Goal: Find specific page/section: Find specific page/section

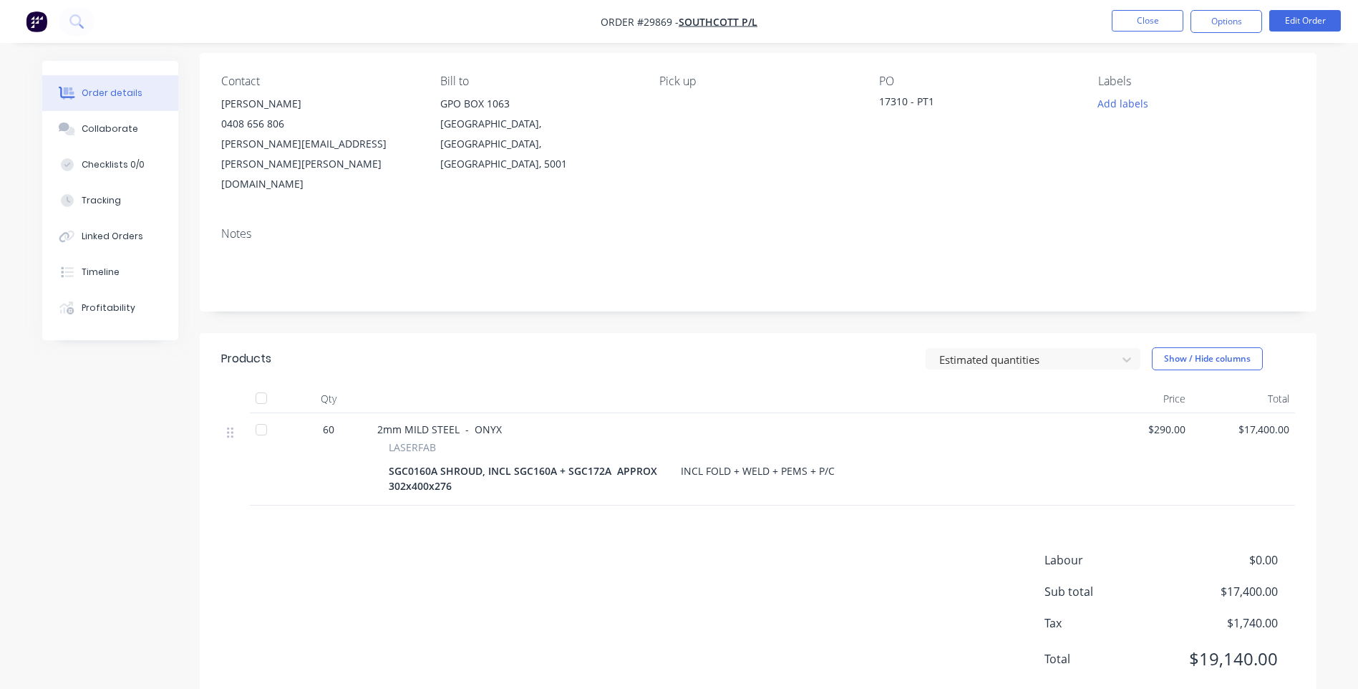
scroll to position [105, 0]
click at [1146, 23] on button "Close" at bounding box center [1148, 20] width 72 height 21
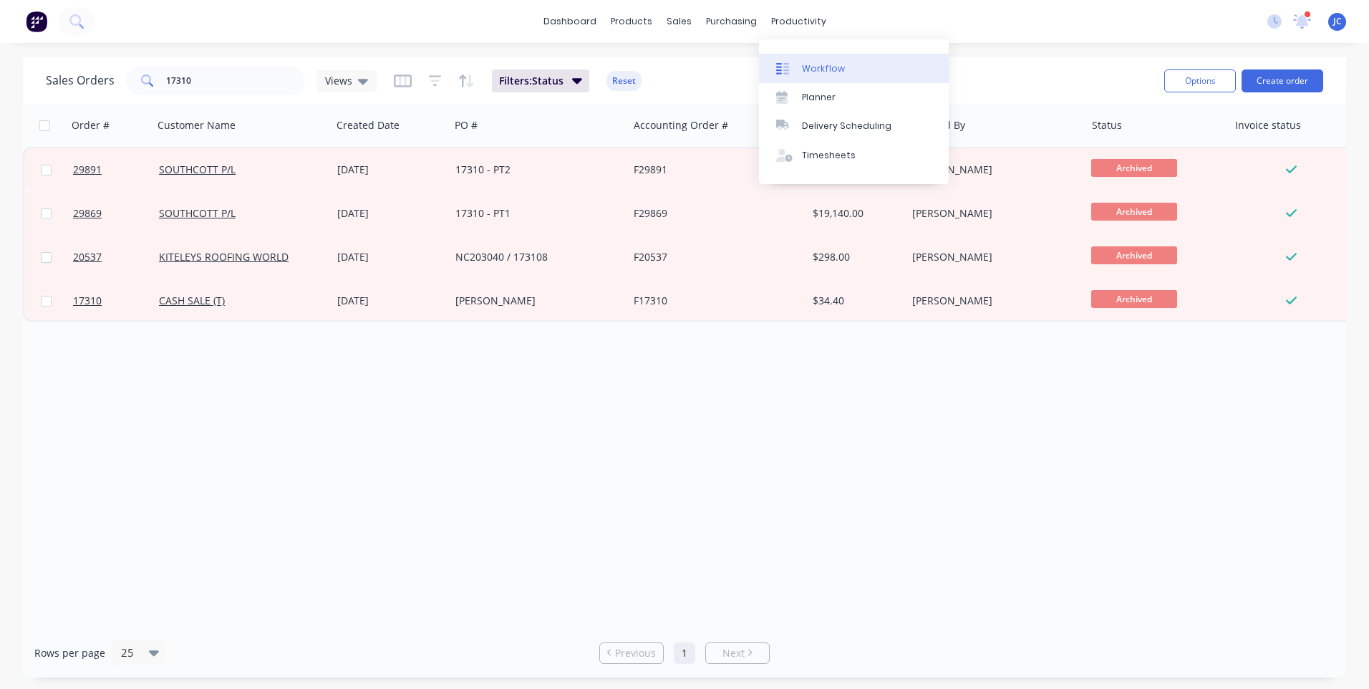
click at [808, 70] on div "Workflow" at bounding box center [823, 68] width 43 height 13
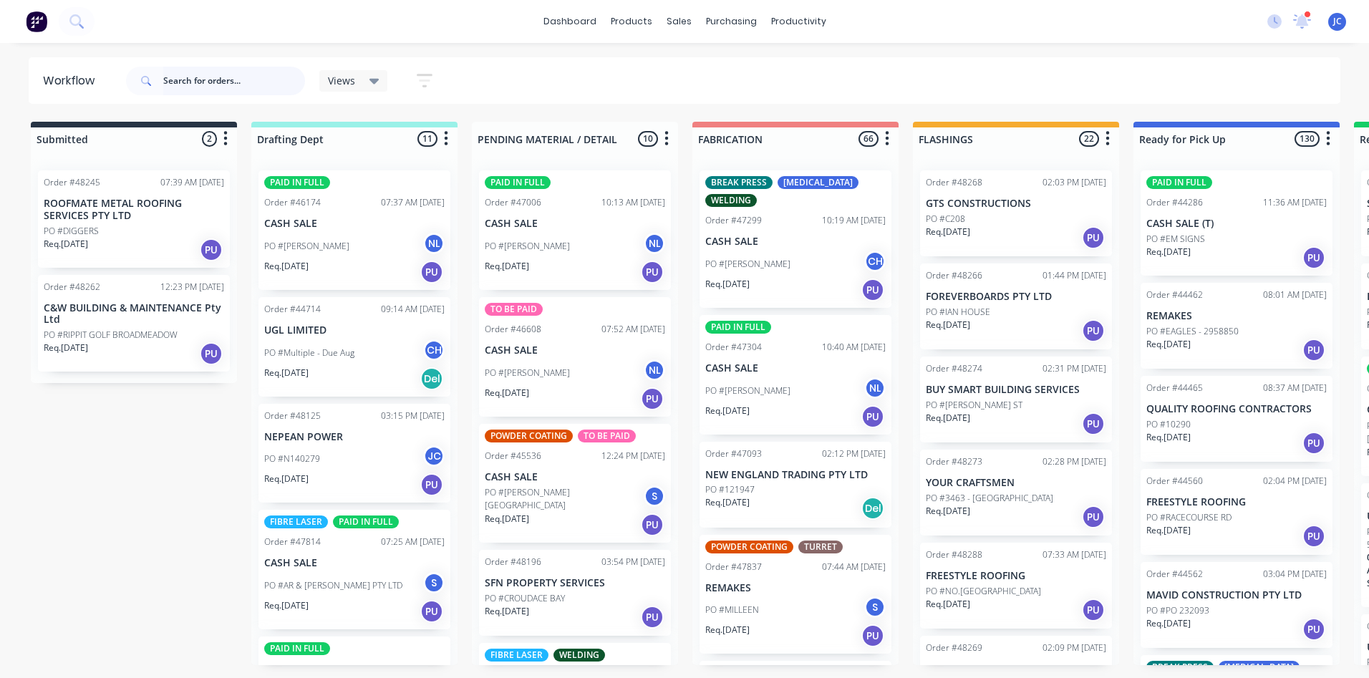
click at [173, 82] on input "text" at bounding box center [234, 81] width 142 height 29
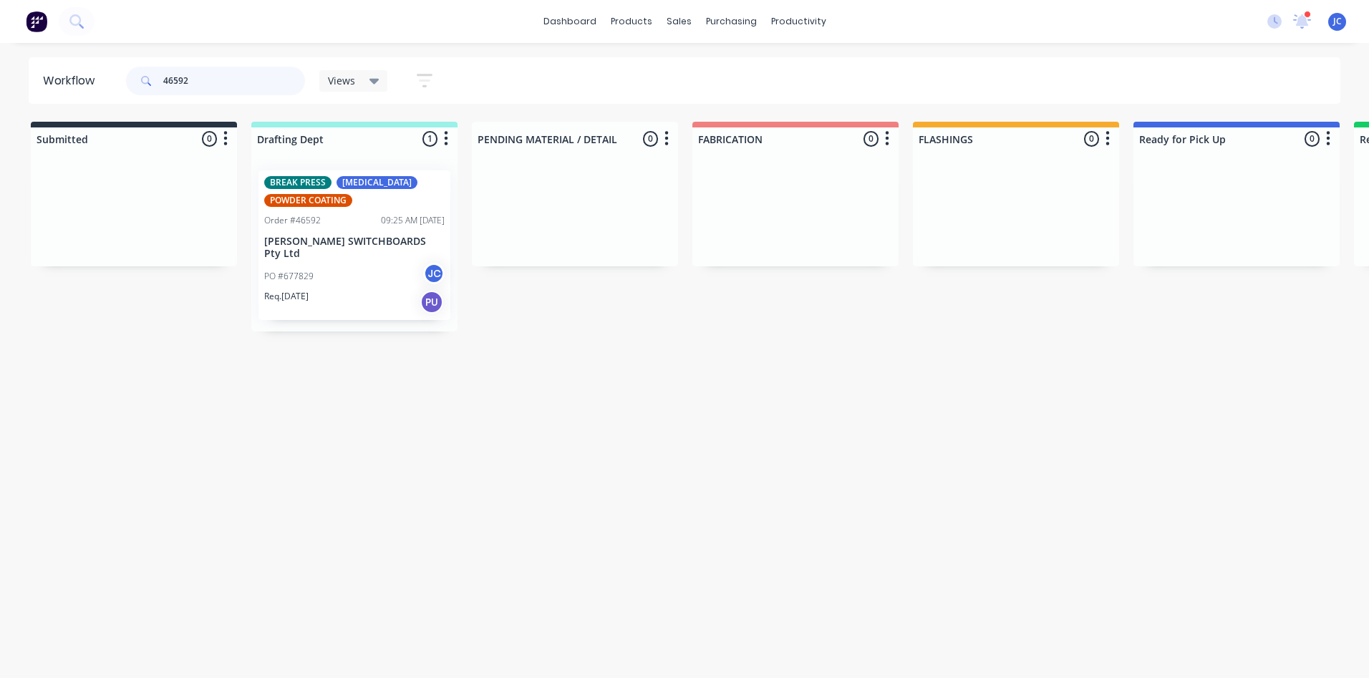
type input "46592"
click at [377, 290] on div "Req. [DATE] PU" at bounding box center [354, 302] width 180 height 24
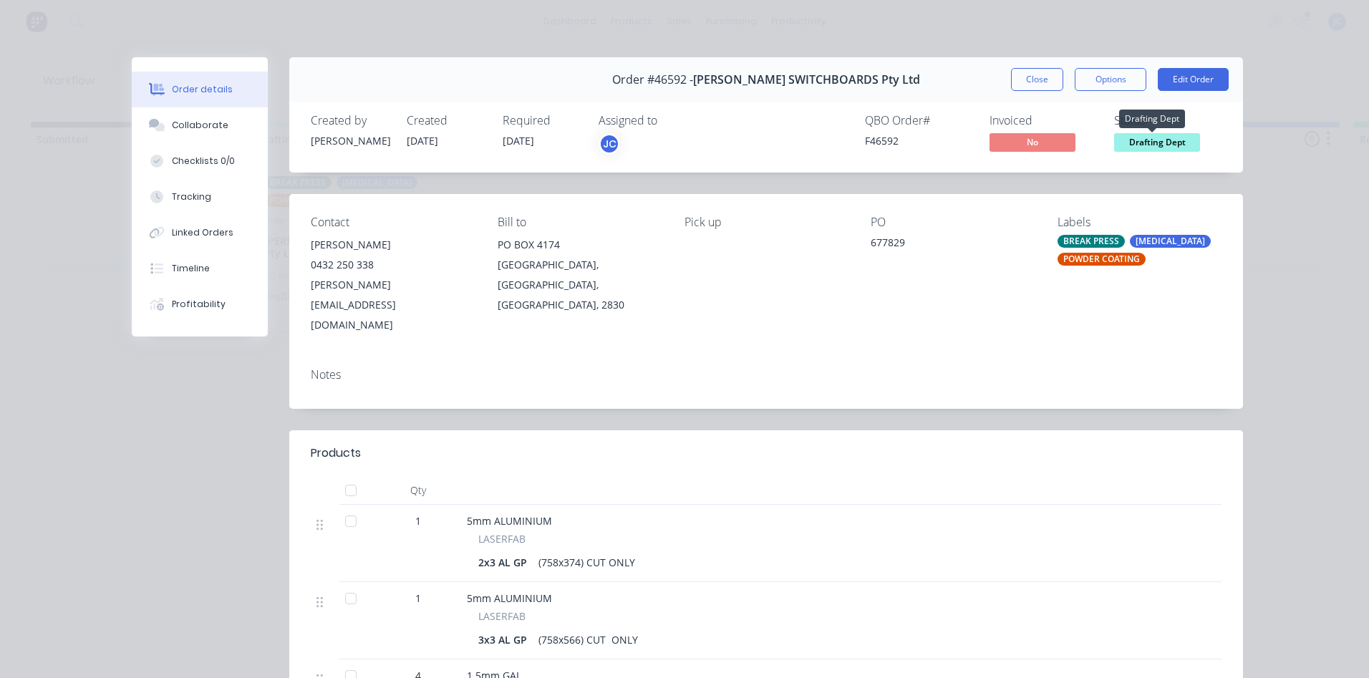
click at [1165, 141] on span "Drafting Dept" at bounding box center [1157, 142] width 86 height 18
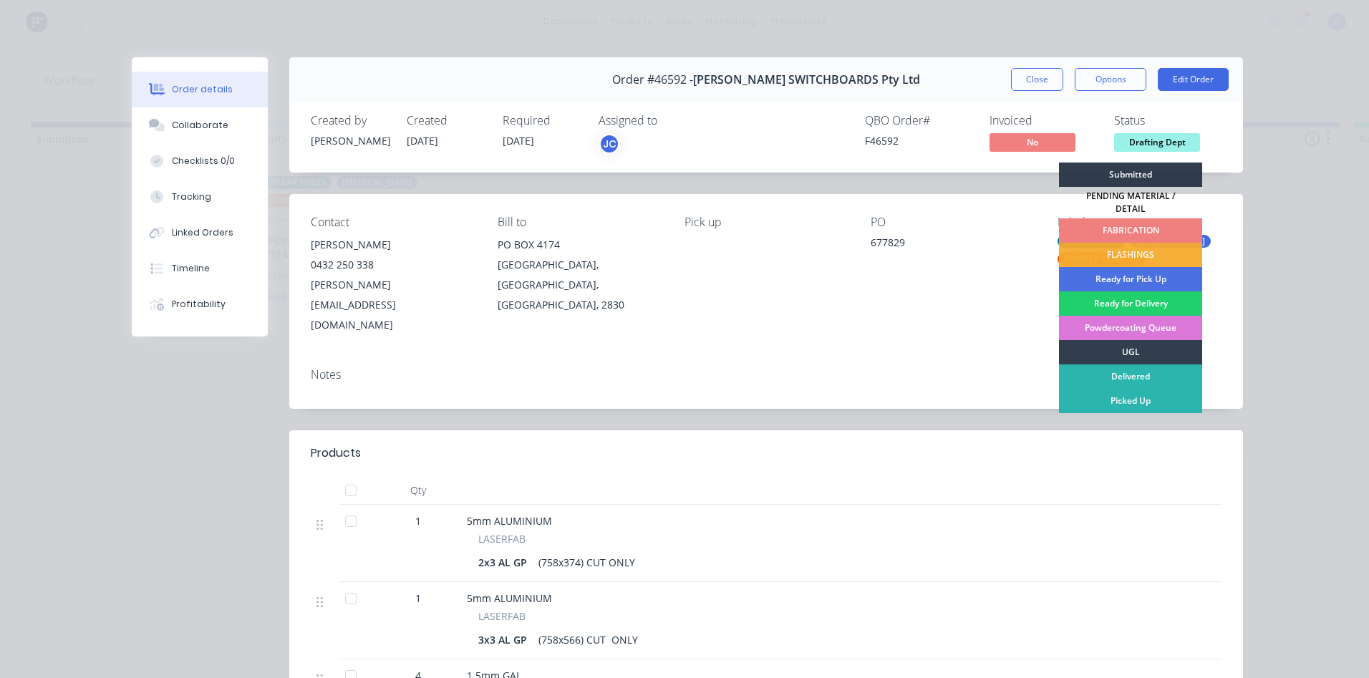
click at [1136, 220] on div "FABRICATION" at bounding box center [1130, 230] width 143 height 24
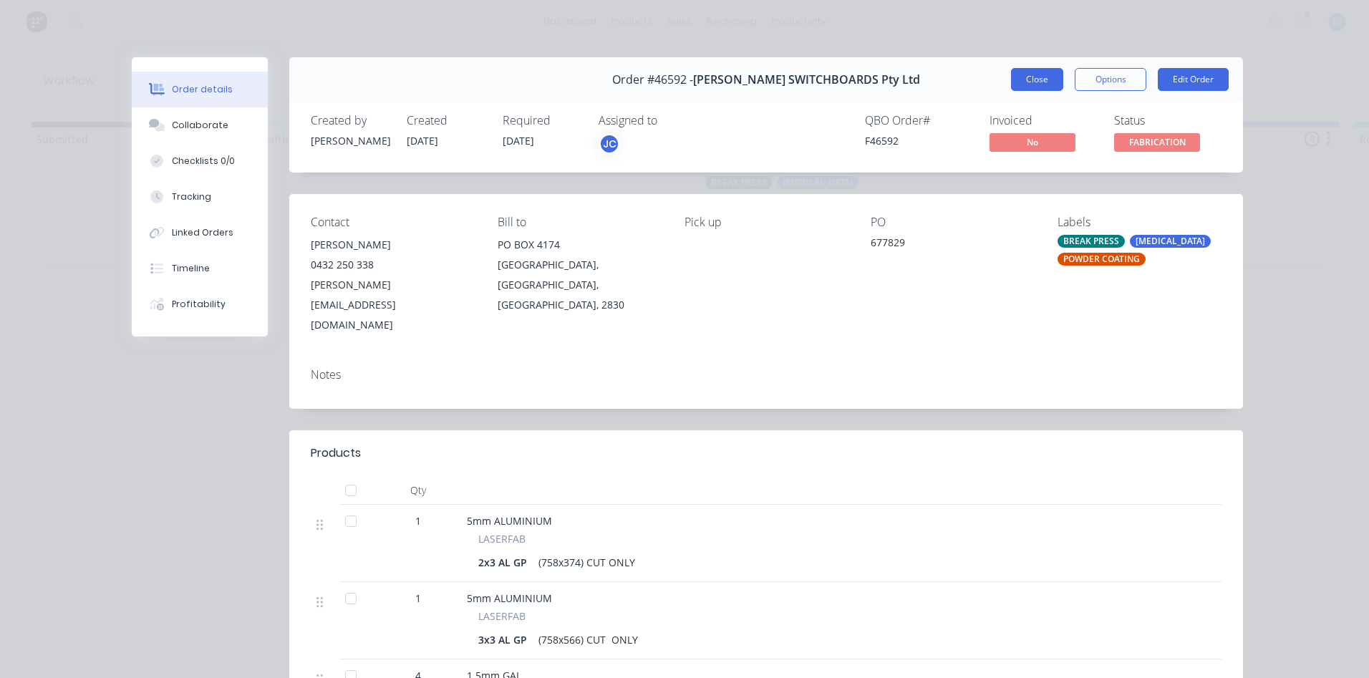
click at [1038, 72] on button "Close" at bounding box center [1037, 79] width 52 height 23
